Goal: Task Accomplishment & Management: Complete application form

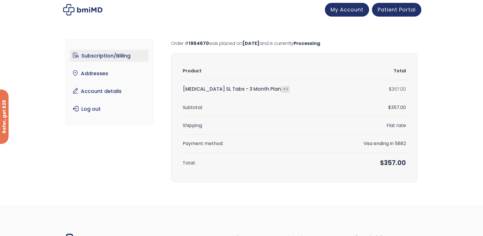
click at [114, 52] on link "Subscription/Billing" at bounding box center [109, 56] width 79 height 12
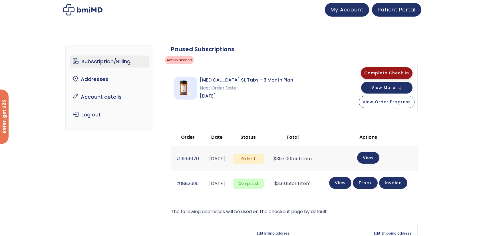
click at [380, 69] on button "Complete Check In" at bounding box center [387, 73] width 52 height 12
click at [387, 74] on span "Complete Check In" at bounding box center [387, 73] width 45 height 6
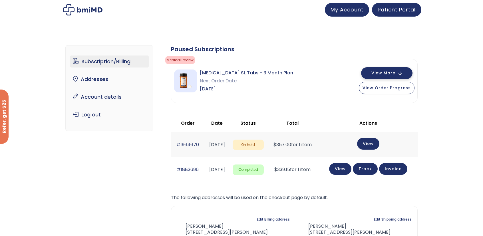
click at [380, 73] on span "View More" at bounding box center [384, 73] width 24 height 4
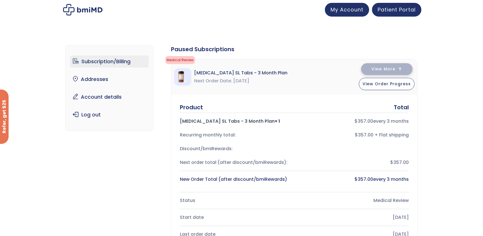
click at [380, 73] on button "View More" at bounding box center [386, 69] width 51 height 12
